Goal: Task Accomplishment & Management: Complete application form

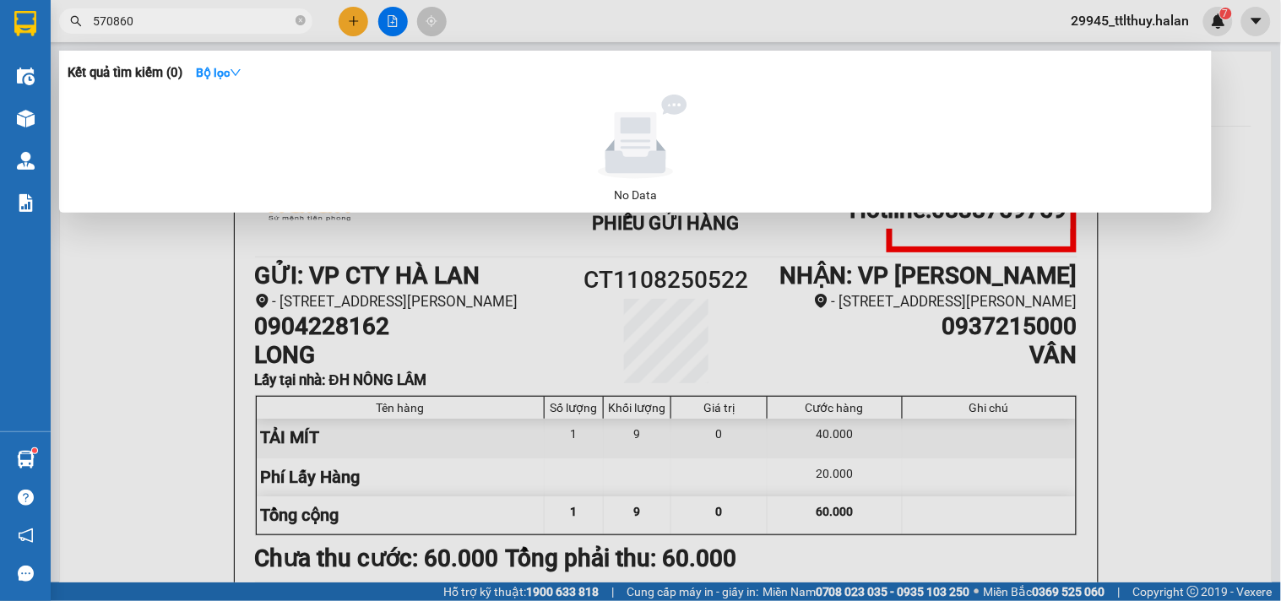
click at [344, 20] on div at bounding box center [640, 300] width 1281 height 601
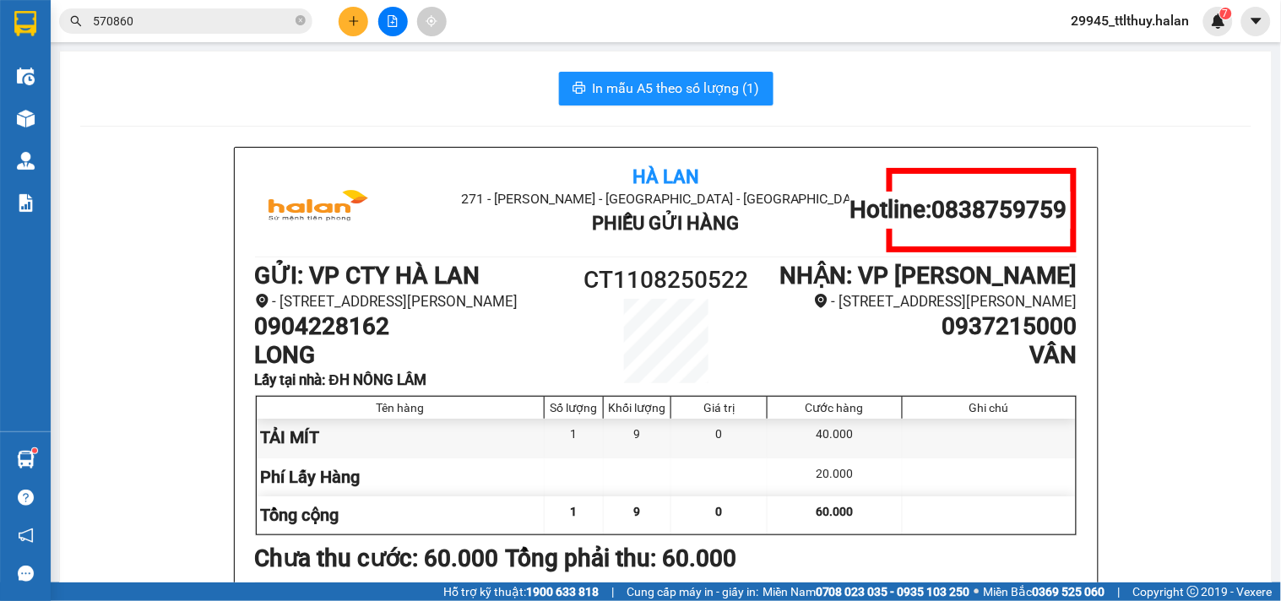
click at [346, 22] on button at bounding box center [354, 22] width 30 height 30
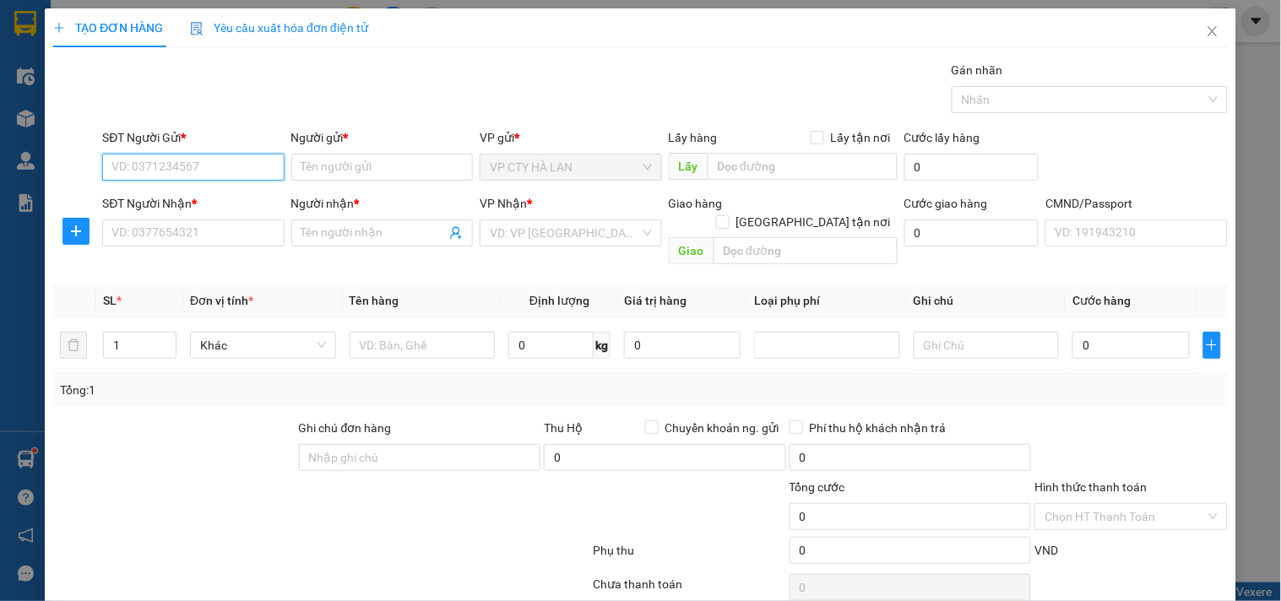
click at [176, 170] on input "SĐT Người Gửi *" at bounding box center [193, 167] width 182 height 27
click at [220, 161] on input "0327833321" at bounding box center [193, 167] width 182 height 27
click at [148, 166] on input "0327833321" at bounding box center [193, 167] width 182 height 27
click at [188, 170] on input "0327803321" at bounding box center [193, 167] width 182 height 27
drag, startPoint x: 198, startPoint y: 170, endPoint x: 139, endPoint y: 171, distance: 58.3
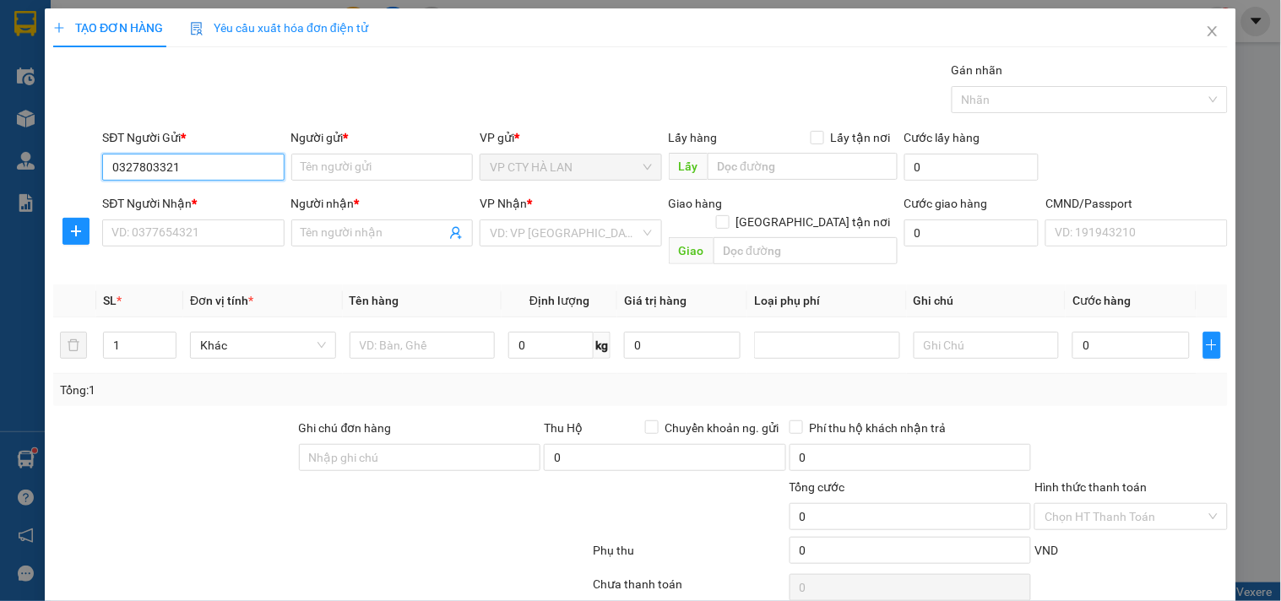
click at [139, 171] on input "0327803321" at bounding box center [193, 167] width 182 height 27
type input "0327033821"
click at [207, 167] on input "0327033821" at bounding box center [193, 167] width 182 height 27
click at [209, 207] on div "0327033821 - KHẢI" at bounding box center [191, 201] width 160 height 19
type input "KHẢI"
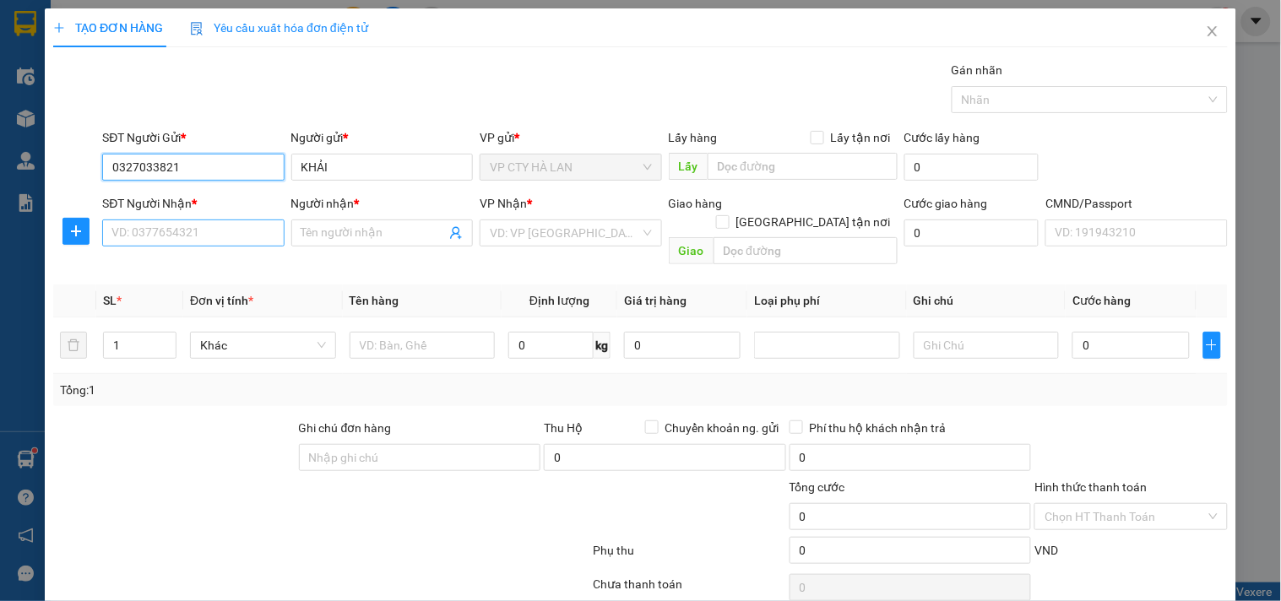
type input "0327033821"
click at [207, 235] on input "SĐT Người Nhận *" at bounding box center [193, 233] width 182 height 27
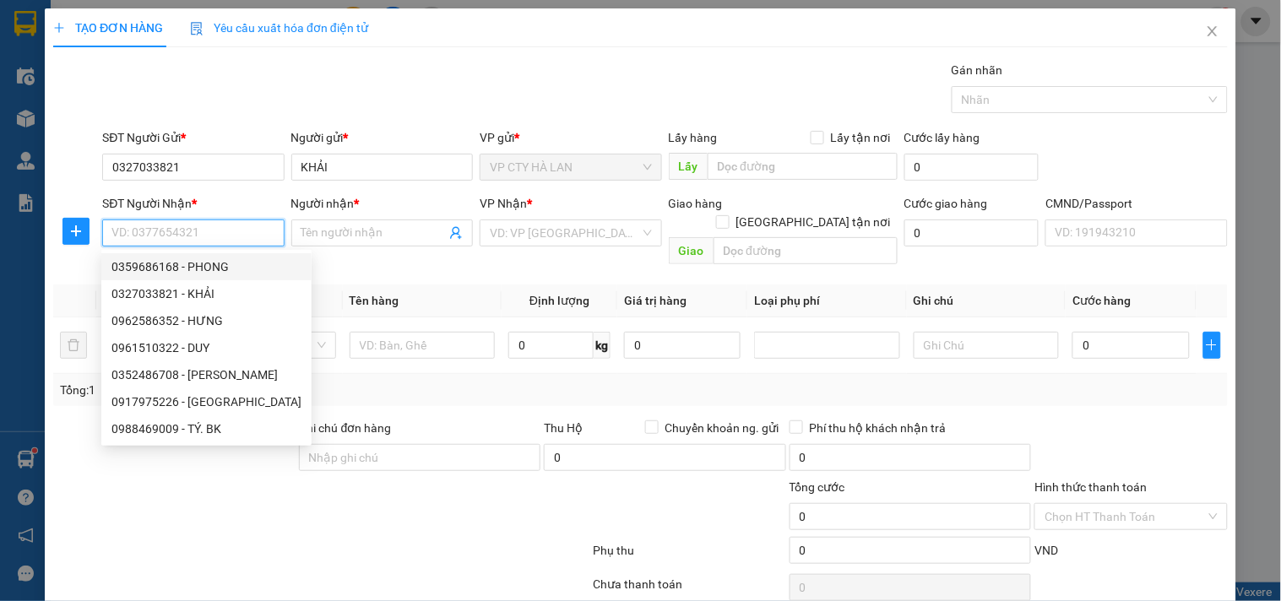
click at [196, 270] on div "0359686168 - PHONG" at bounding box center [206, 267] width 190 height 19
type input "0359686168"
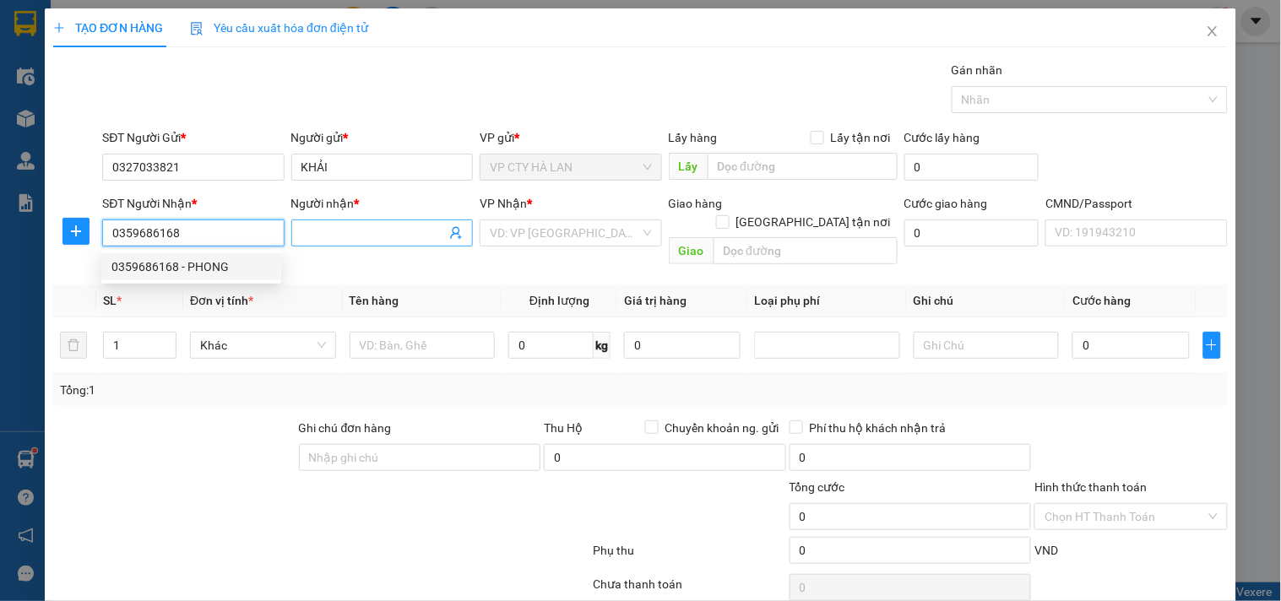
type input "PHONG"
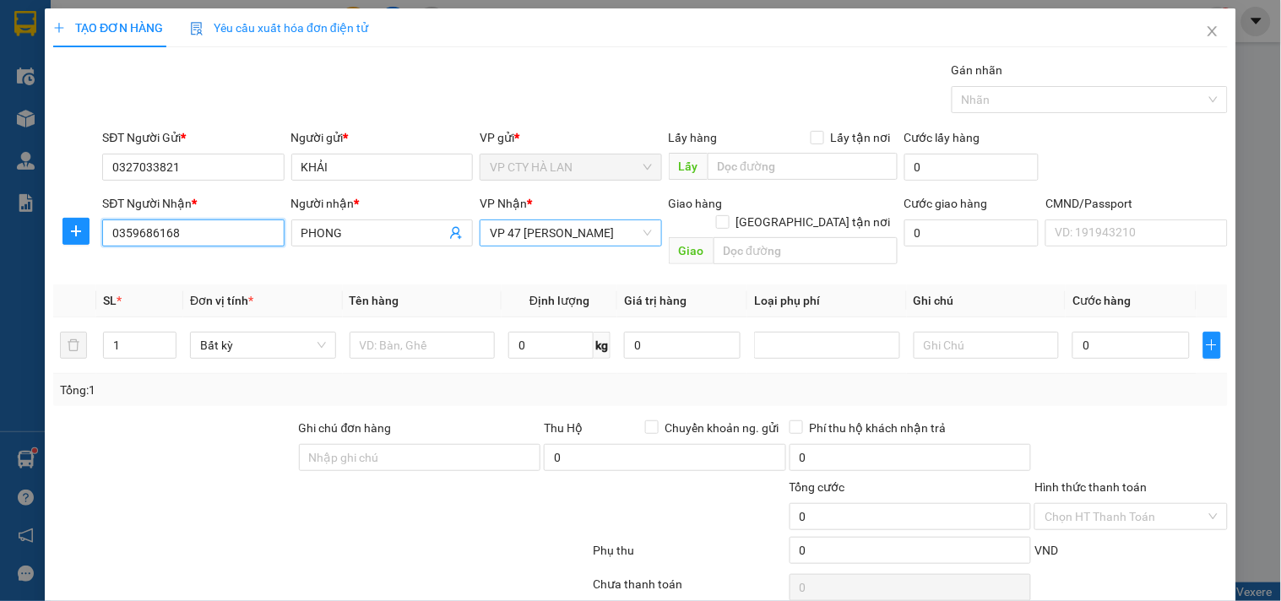
click at [635, 232] on span "VP 47 [PERSON_NAME]" at bounding box center [570, 232] width 161 height 25
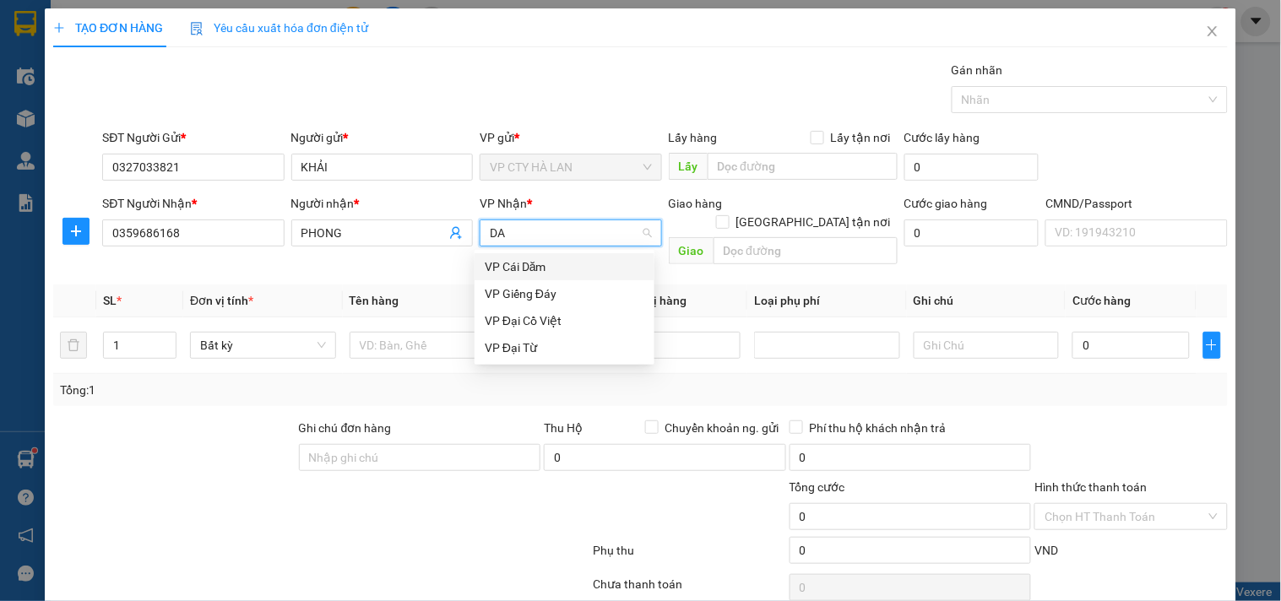
type input "DAI"
click at [567, 270] on div "VP Đại Cồ Việt" at bounding box center [565, 267] width 160 height 19
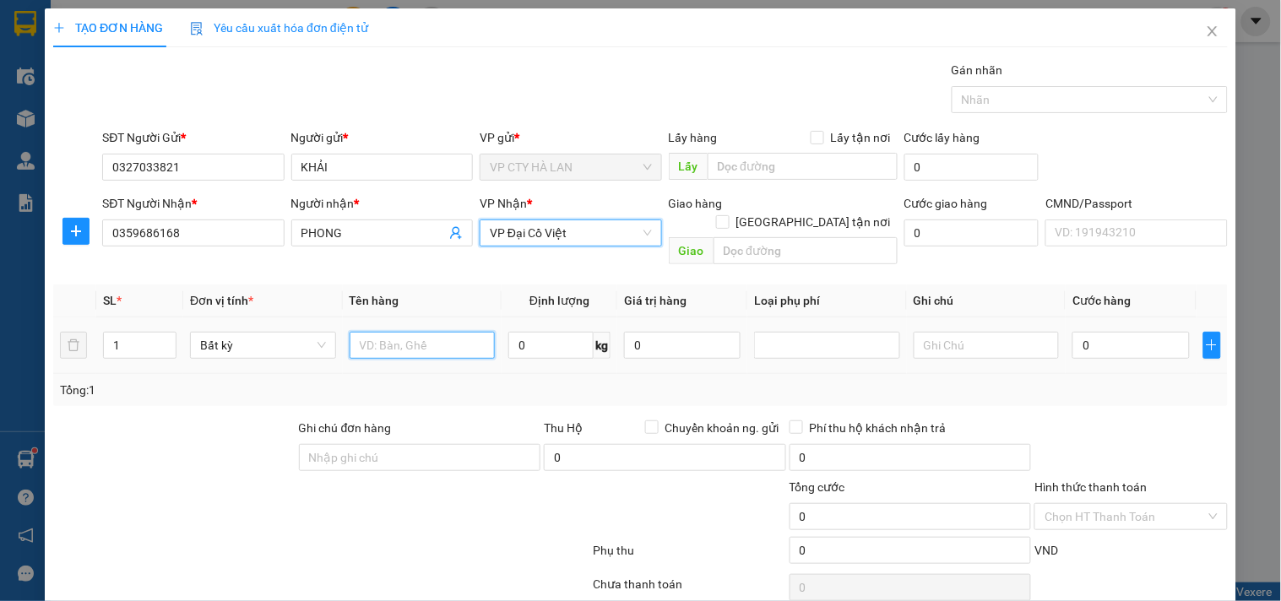
click at [402, 334] on input "text" at bounding box center [423, 345] width 146 height 27
type input "BỌC BIỂN SỐ"
click at [553, 340] on input "0" at bounding box center [550, 345] width 85 height 27
type input "2"
click at [1101, 336] on input "0" at bounding box center [1131, 345] width 117 height 27
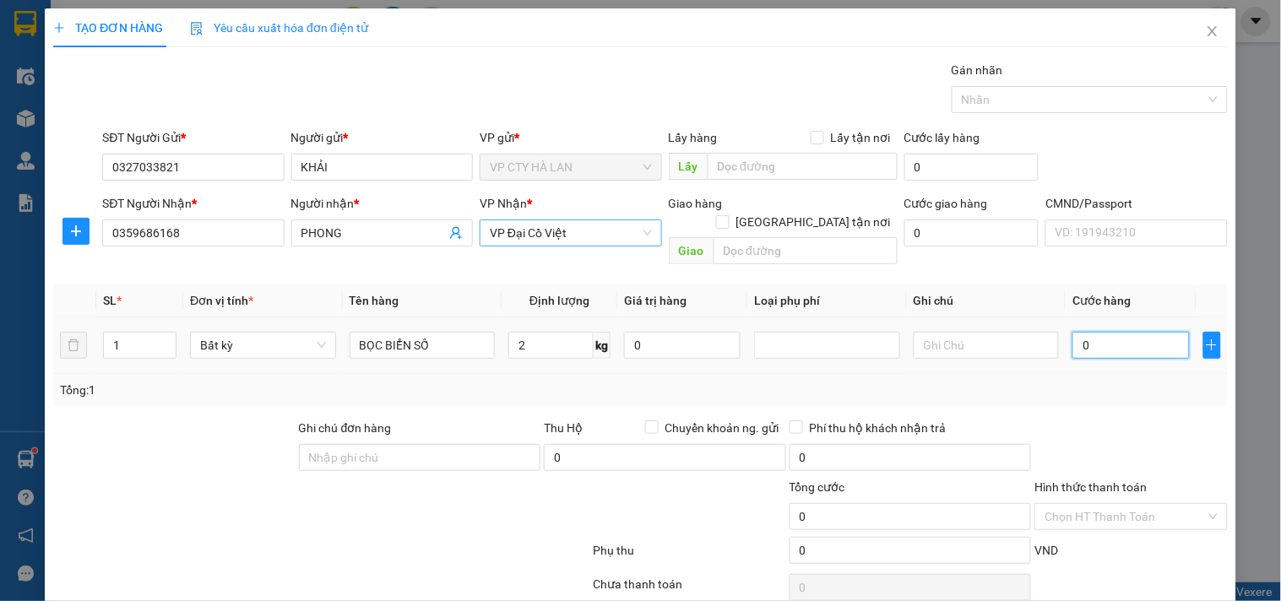
type input "35.000"
click at [1137, 504] on input "Hình thức thanh toán" at bounding box center [1125, 516] width 160 height 25
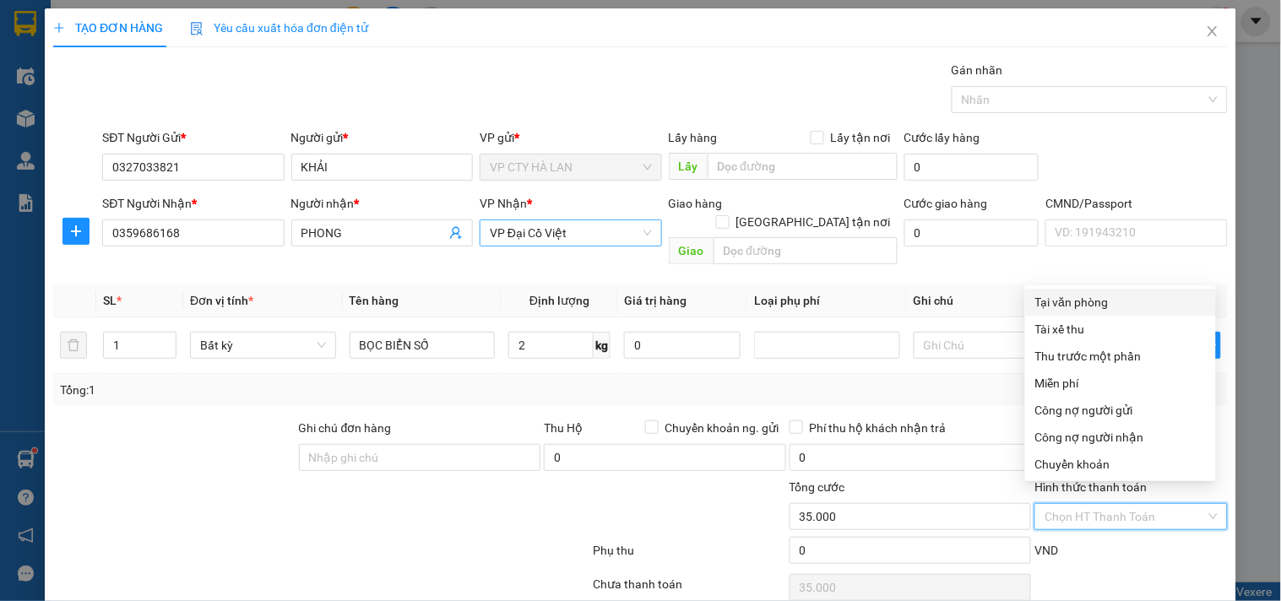
click at [1070, 296] on div "Tại văn phòng" at bounding box center [1121, 302] width 171 height 19
type input "0"
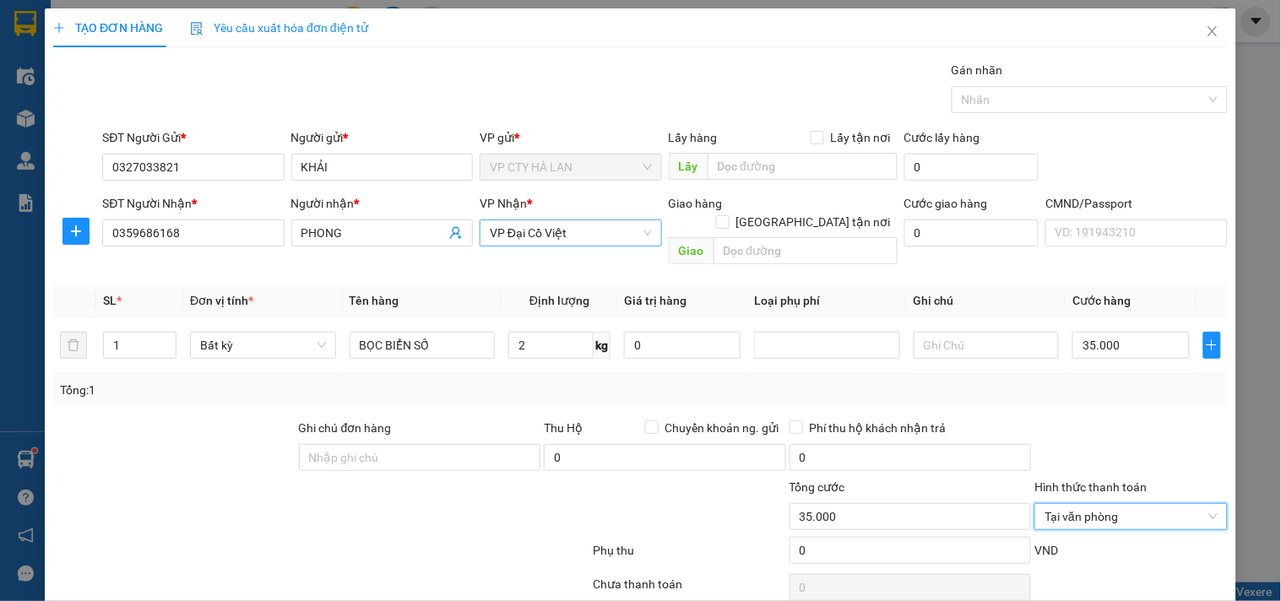
scroll to position [57, 0]
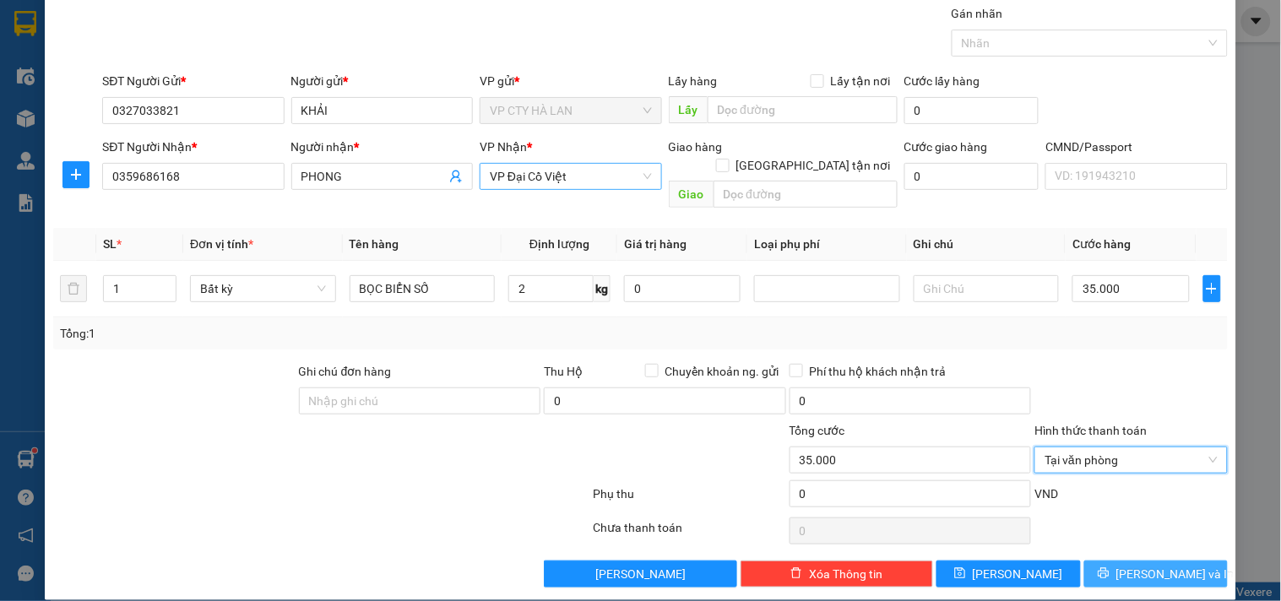
click at [1157, 565] on span "[PERSON_NAME] và In" at bounding box center [1176, 574] width 118 height 19
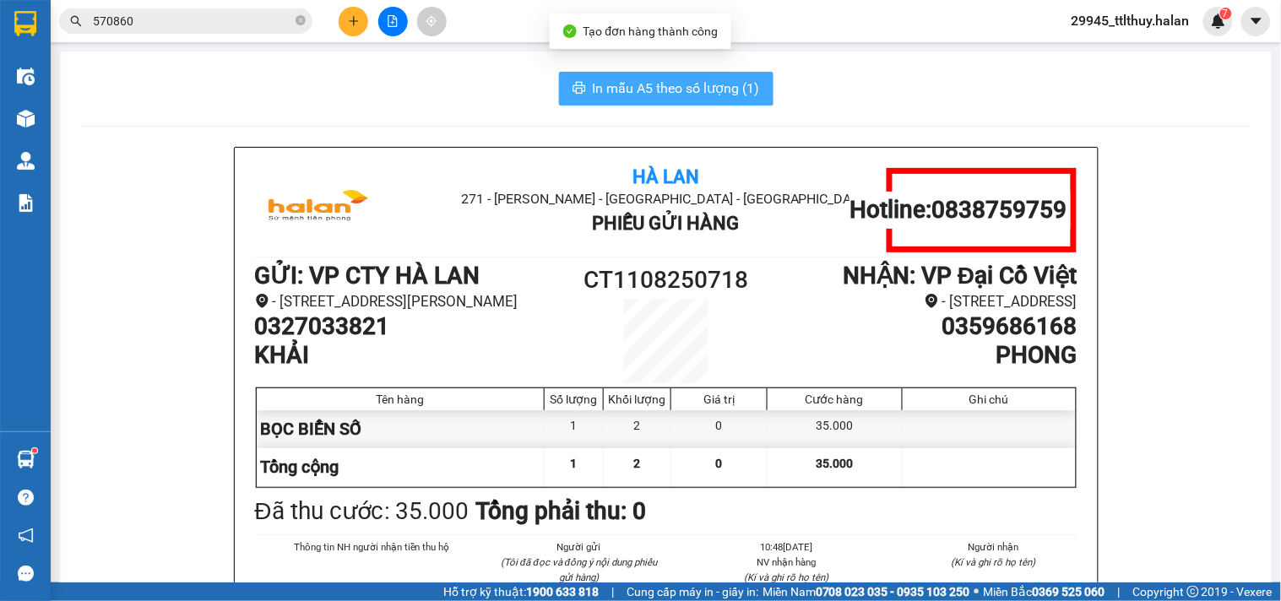
click at [645, 91] on span "In mẫu A5 theo số lượng (1)" at bounding box center [676, 88] width 167 height 21
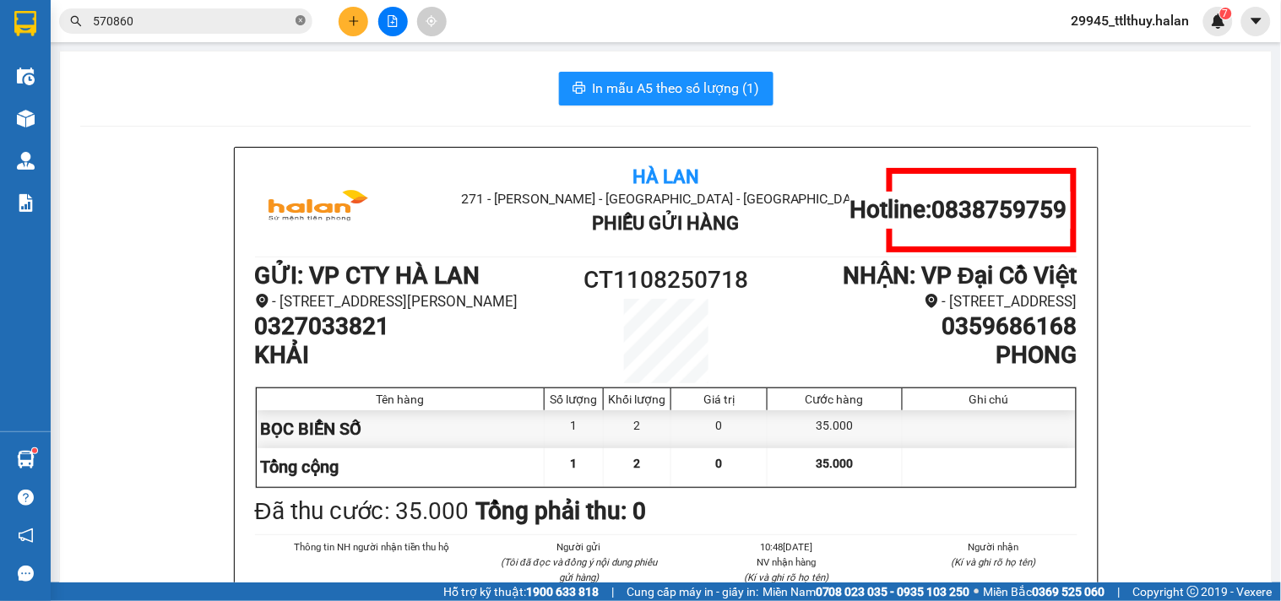
click at [299, 26] on span at bounding box center [301, 22] width 10 height 16
click at [229, 20] on input "text" at bounding box center [192, 21] width 199 height 19
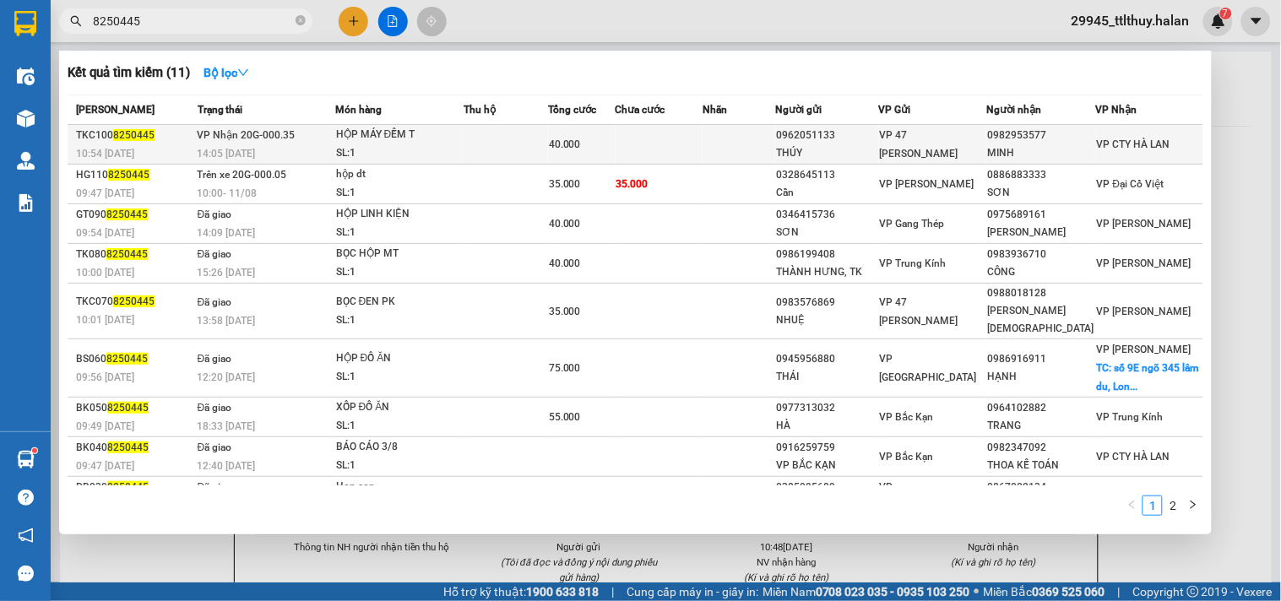
type input "8250445"
click at [775, 144] on td at bounding box center [739, 145] width 73 height 40
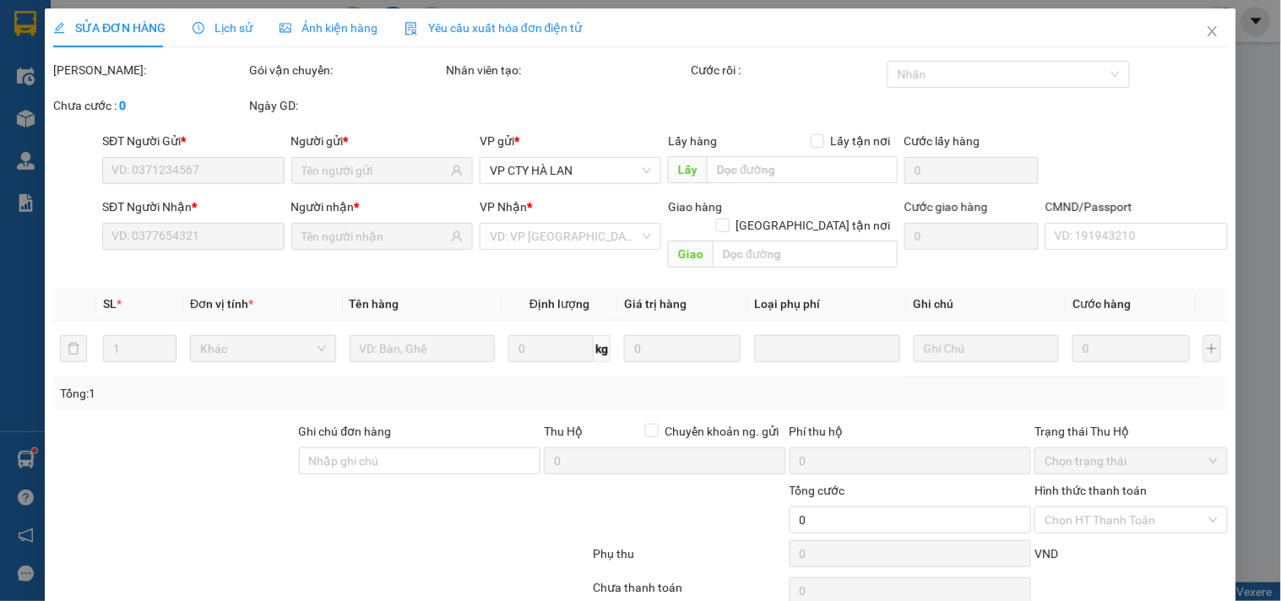
type input "0962051133"
type input "THÚY"
type input "0982953577"
type input "MINH"
type input "40.000"
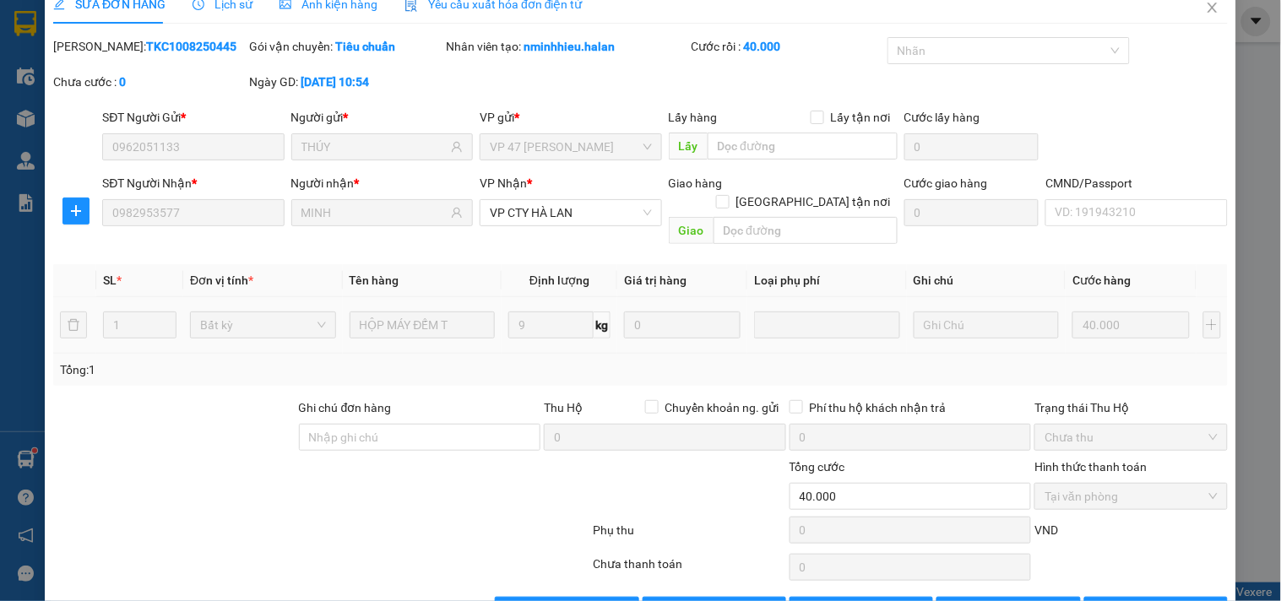
scroll to position [61, 0]
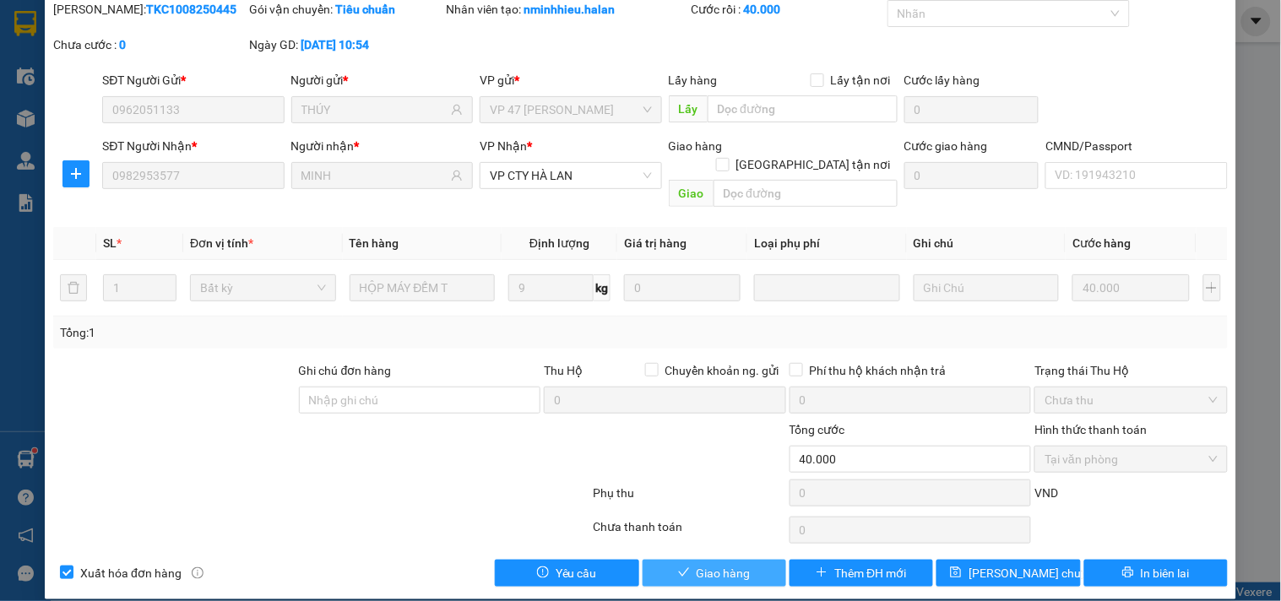
click at [738, 564] on span "Giao hàng" at bounding box center [724, 573] width 54 height 19
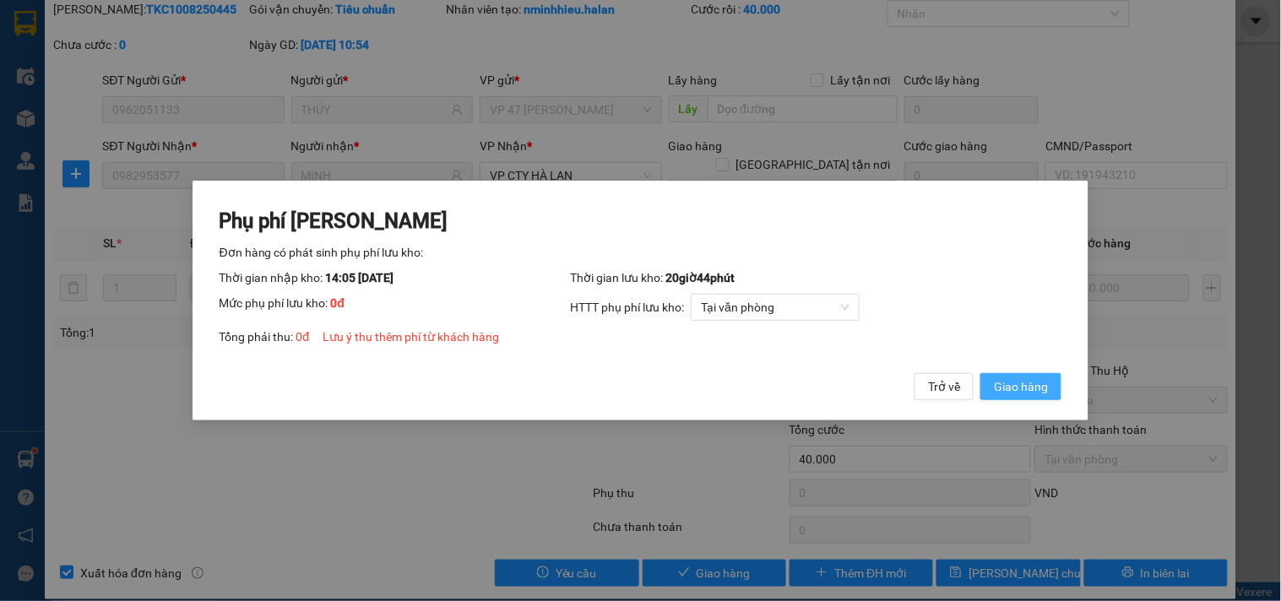
click at [1002, 386] on span "Giao hàng" at bounding box center [1021, 387] width 54 height 19
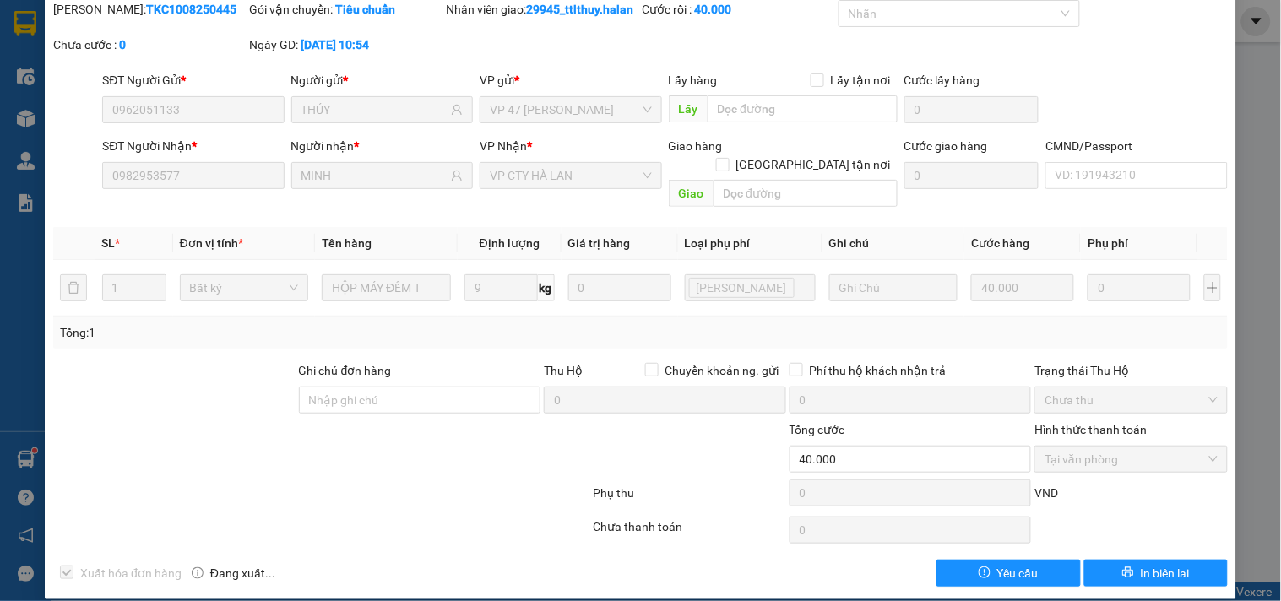
scroll to position [0, 0]
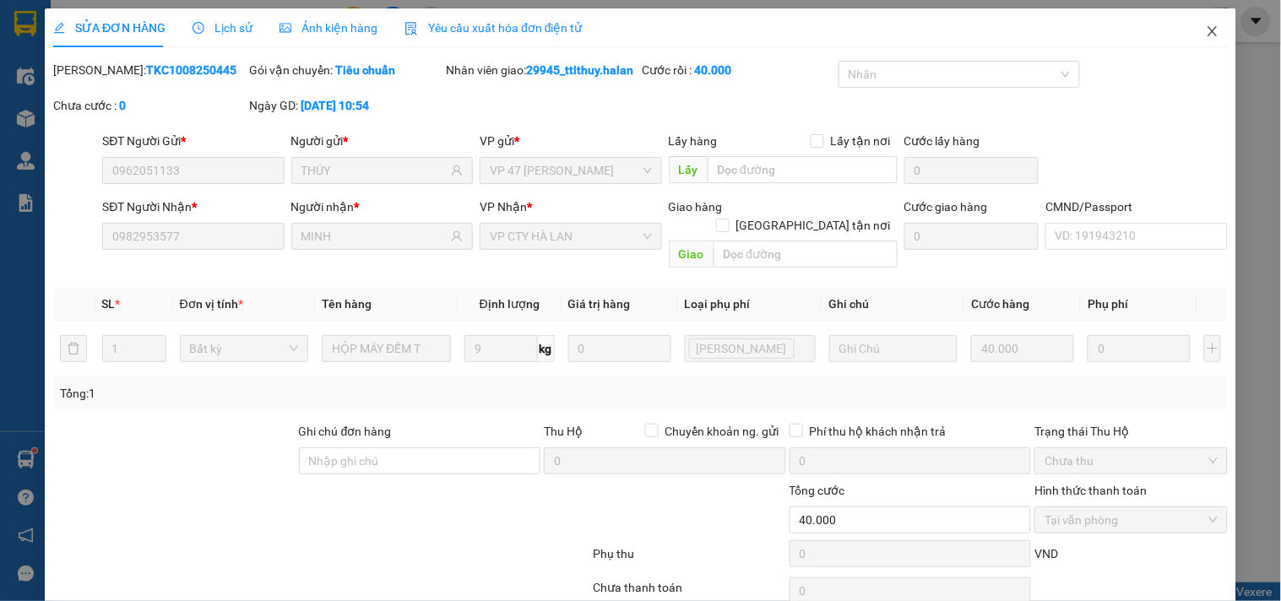
click at [1191, 30] on span "Close" at bounding box center [1212, 31] width 47 height 47
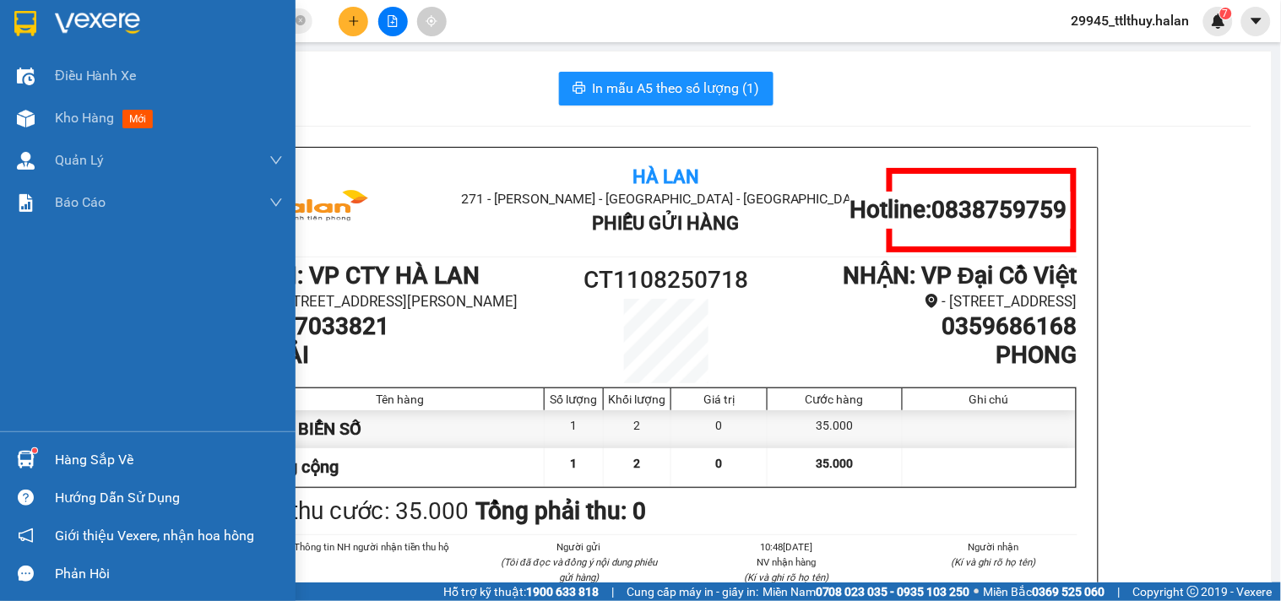
click at [30, 448] on div at bounding box center [26, 460] width 30 height 30
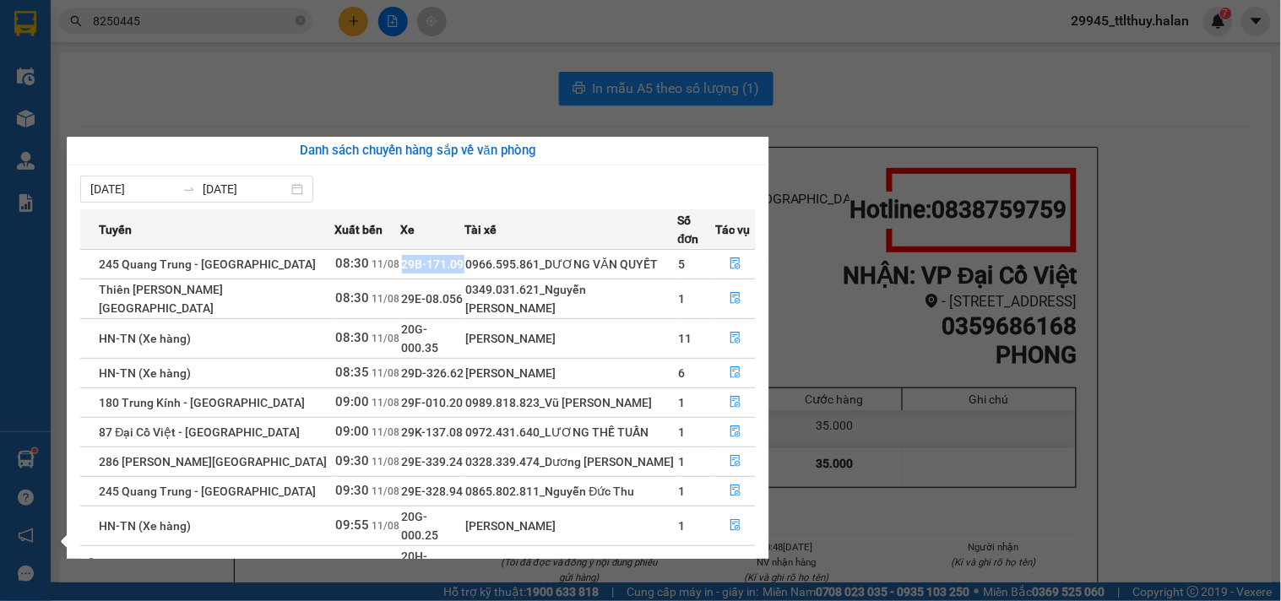
drag, startPoint x: 386, startPoint y: 249, endPoint x: 450, endPoint y: 257, distance: 64.6
click at [450, 257] on tr "245 [PERSON_NAME] - [GEOGRAPHIC_DATA] 08:30 [DATE] 29B-171.09 0966.595.861_DƯƠN…" at bounding box center [418, 264] width 676 height 30
copy tr "29B-171.09"
click at [405, 88] on section "Kết quả tìm kiếm ( 11 ) Bộ lọc Mã ĐH Trạng thái Món hàng Thu hộ Tổng cước Chưa …" at bounding box center [640, 300] width 1281 height 601
